Goal: Check status: Check status

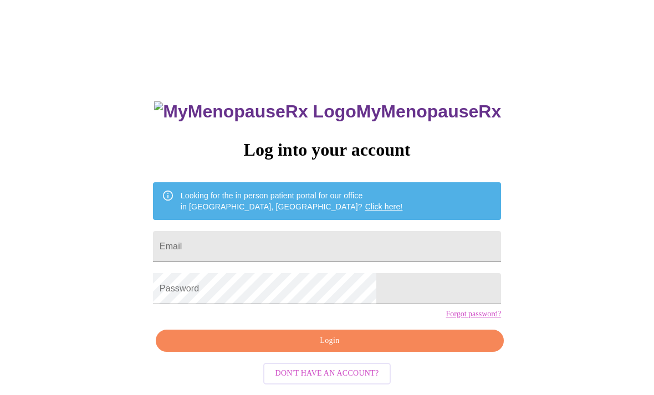
click at [413, 249] on input "Email" at bounding box center [327, 246] width 348 height 31
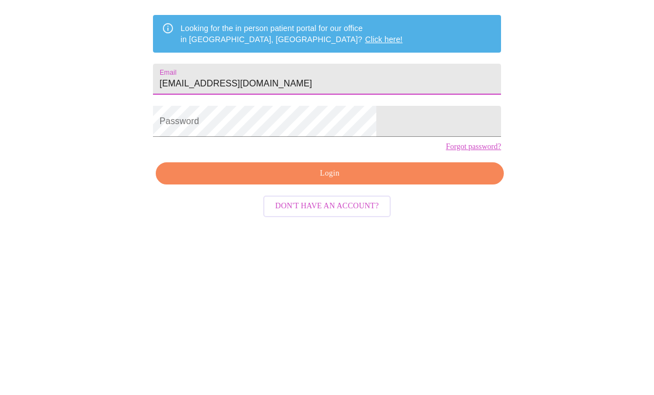
type input "[EMAIL_ADDRESS][DOMAIN_NAME]"
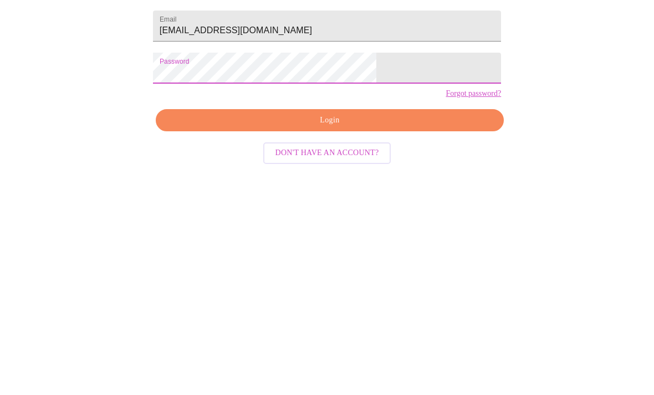
click at [338, 334] on span "Login" at bounding box center [329, 341] width 322 height 14
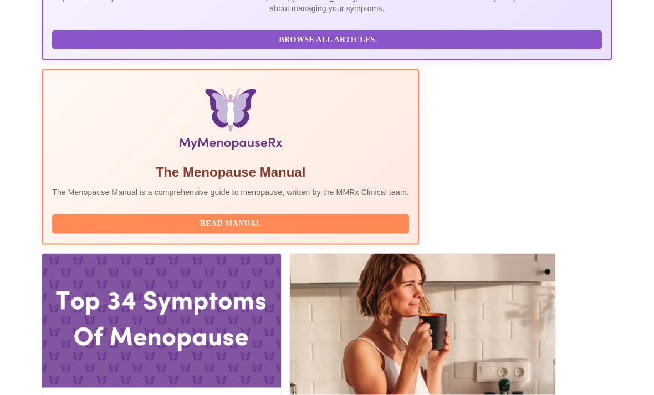
scroll to position [313, 0]
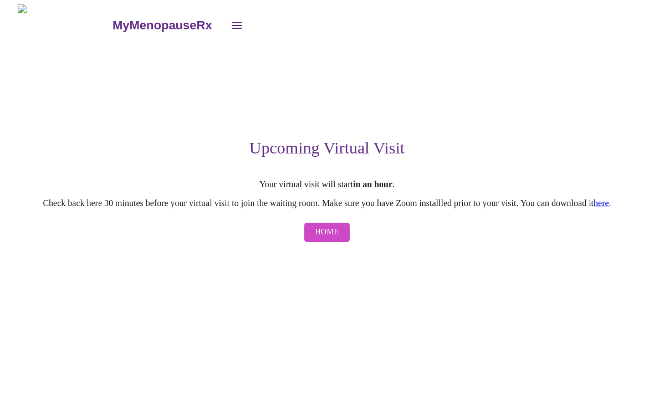
click at [609, 208] on link "here" at bounding box center [601, 202] width 16 height 9
click at [330, 239] on span "Home" at bounding box center [327, 233] width 24 height 14
